Goal: Find specific page/section: Find specific page/section

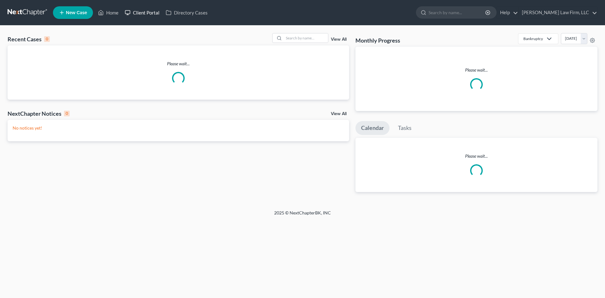
click at [147, 14] on link "Client Portal" at bounding box center [142, 12] width 41 height 11
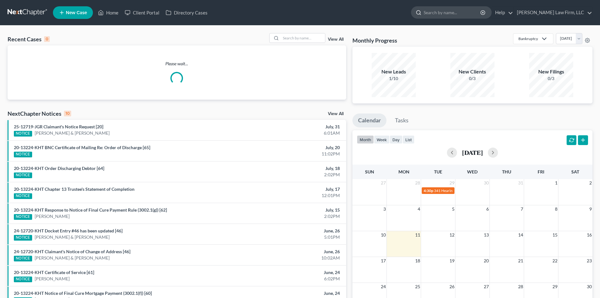
click at [463, 13] on input "search" at bounding box center [453, 13] width 58 height 12
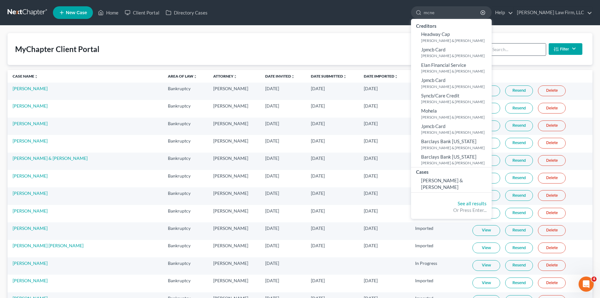
type input "mcne"
click at [526, 47] on input "search" at bounding box center [518, 49] width 56 height 12
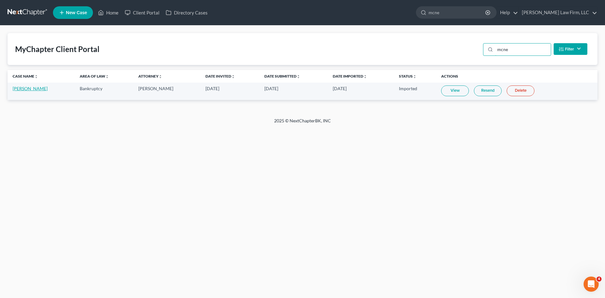
type input "mcne"
click at [22, 88] on link "[PERSON_NAME]" at bounding box center [30, 88] width 35 height 5
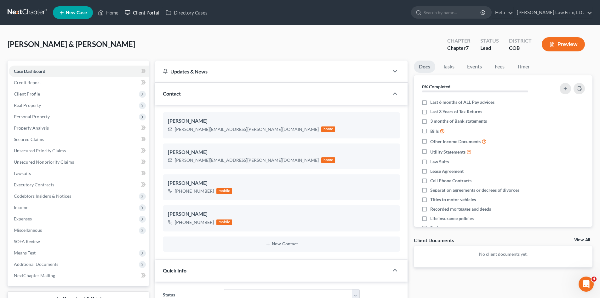
click at [142, 11] on link "Client Portal" at bounding box center [142, 12] width 41 height 11
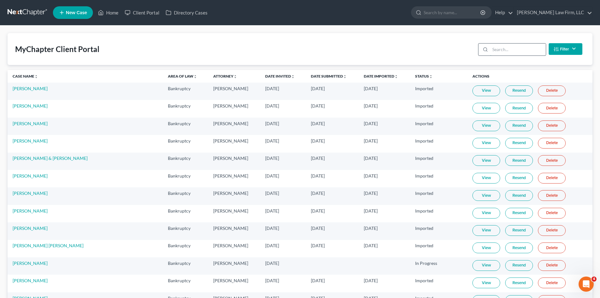
click at [500, 47] on input "search" at bounding box center [518, 49] width 56 height 12
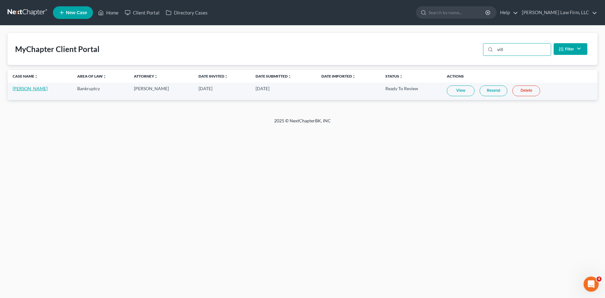
type input "vill"
click at [448, 93] on link "View" at bounding box center [461, 90] width 28 height 11
